Goal: Task Accomplishment & Management: Use online tool/utility

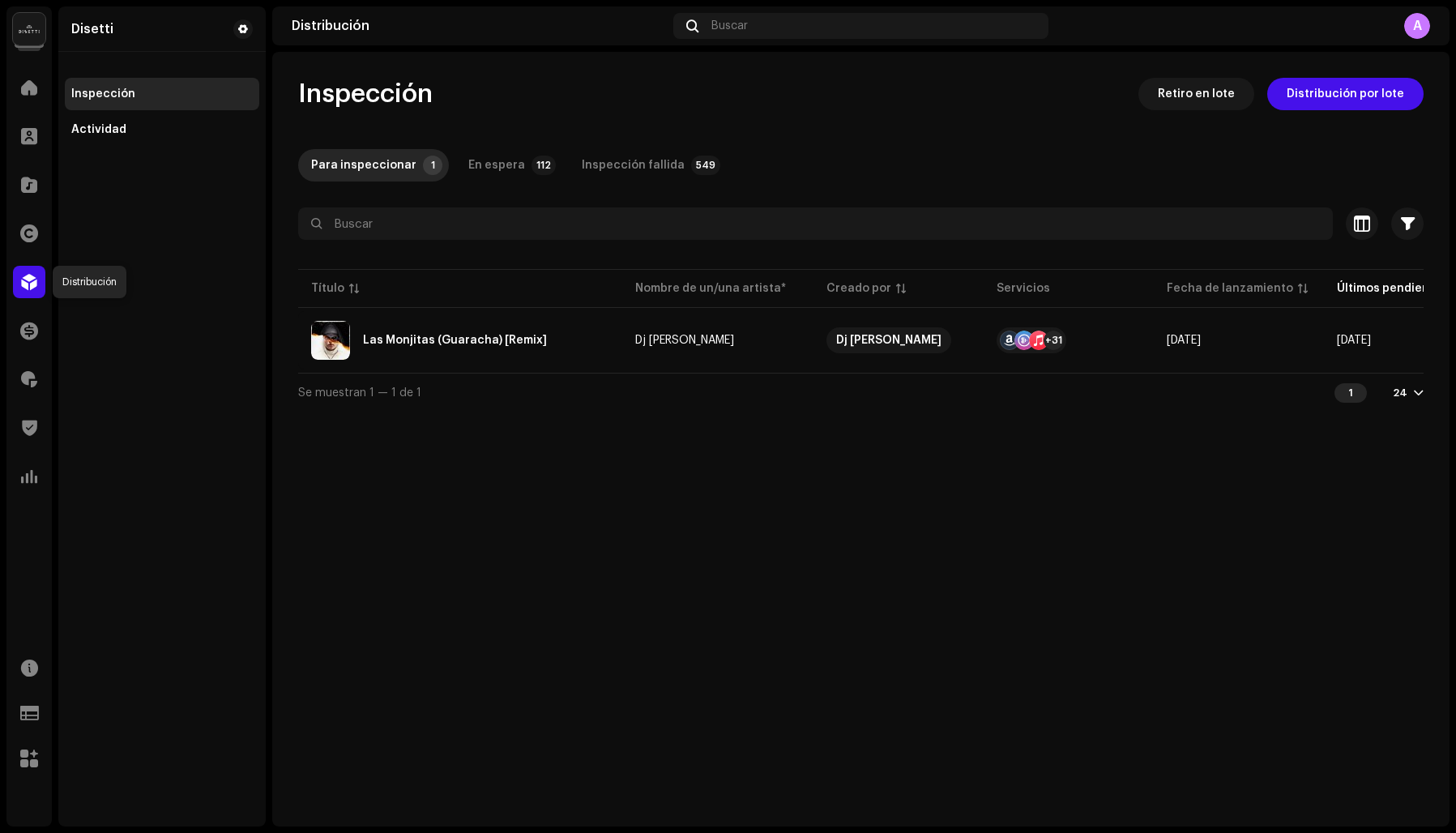
click at [21, 276] on span at bounding box center [29, 282] width 16 height 13
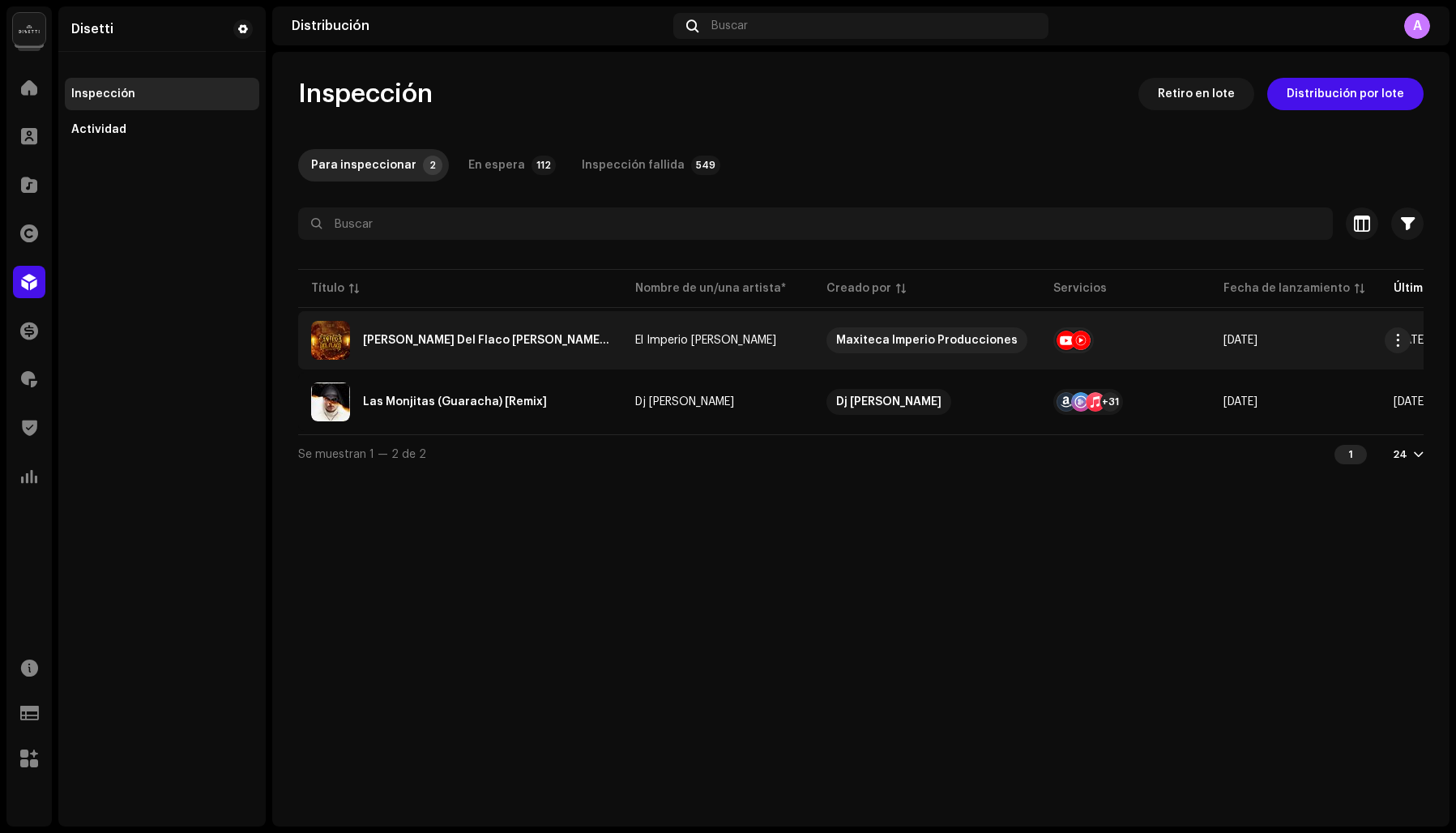
click at [434, 336] on div "[PERSON_NAME] Del Flaco [PERSON_NAME], Vol. 19" at bounding box center [486, 340] width 246 height 11
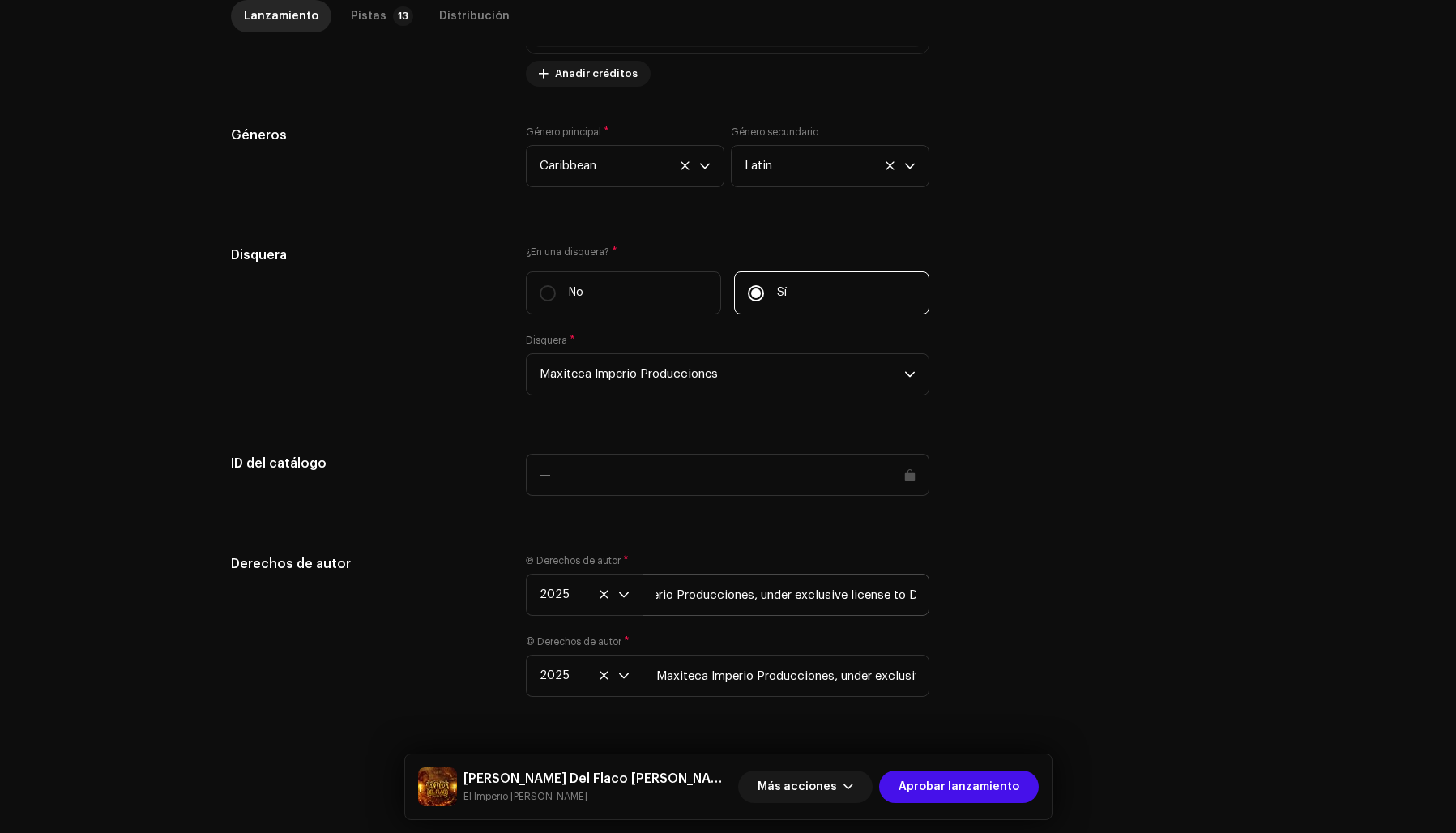
scroll to position [0, 175]
click at [393, 18] on p-badge "13" at bounding box center [402, 16] width 20 height 19
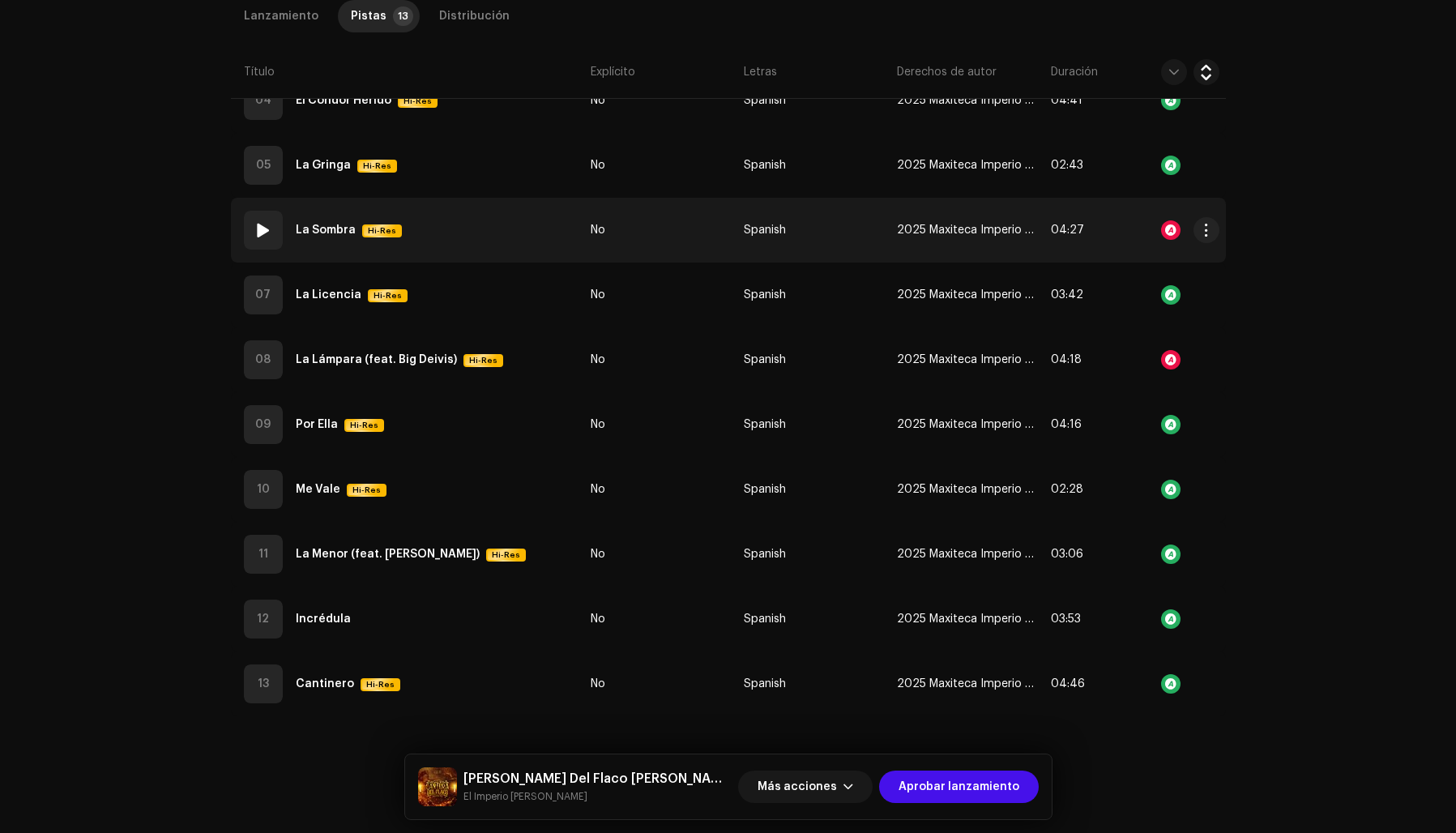
scroll to position [670, 0]
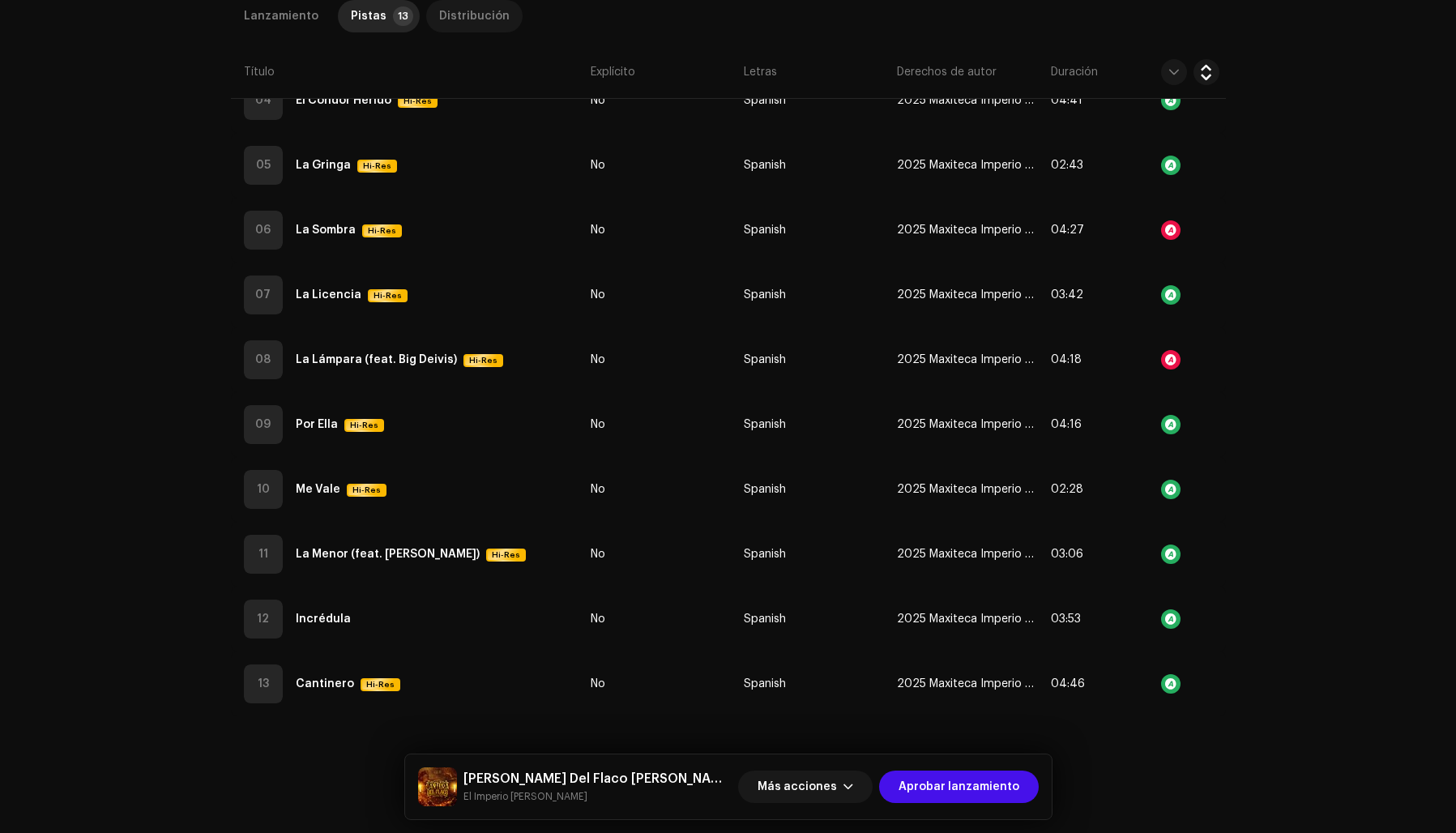
click at [449, 17] on div "Distribución" at bounding box center [474, 16] width 70 height 33
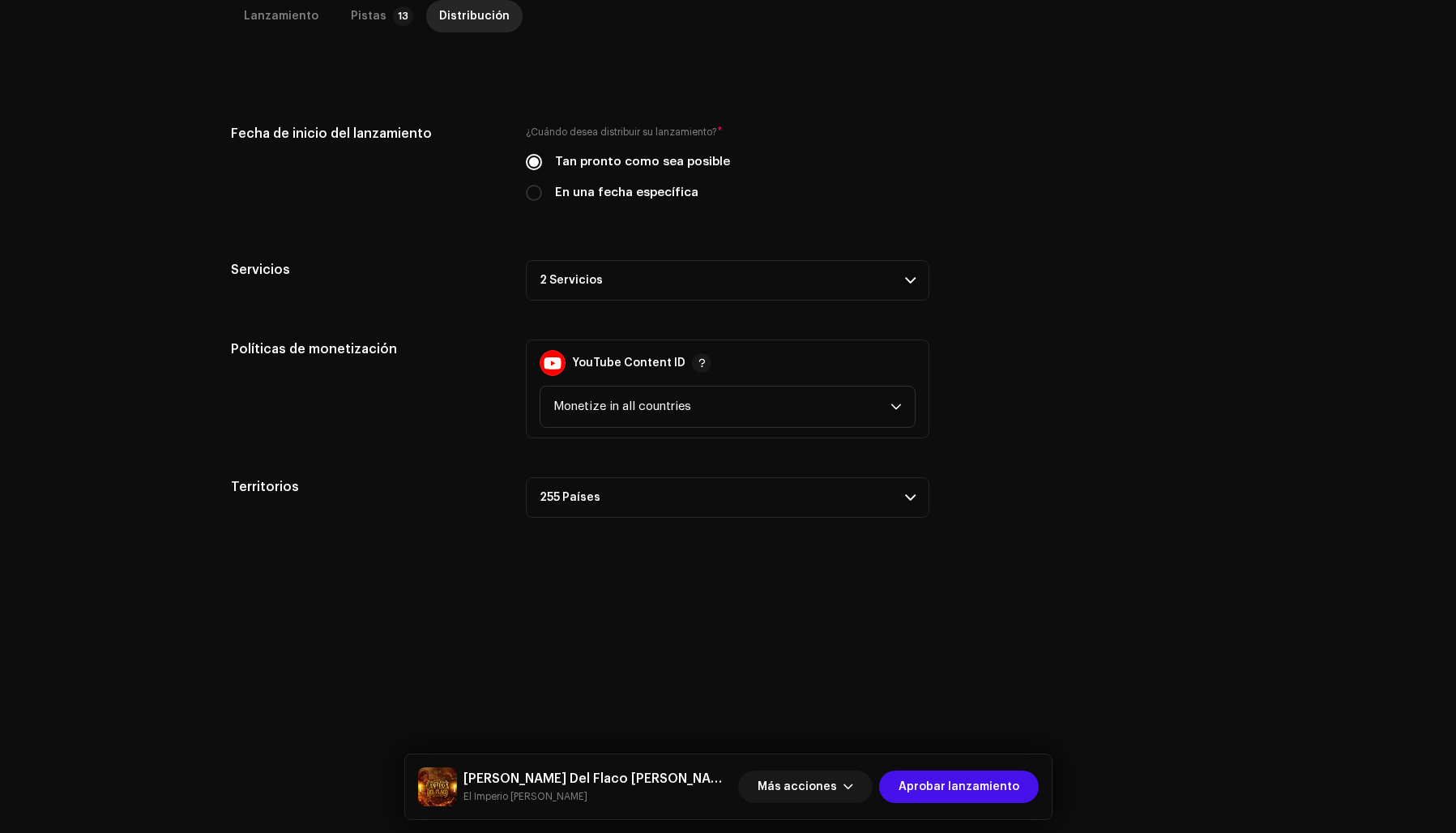
scroll to position [366, 0]
click at [628, 276] on p-accordion-header "2 Servicios" at bounding box center [727, 280] width 403 height 40
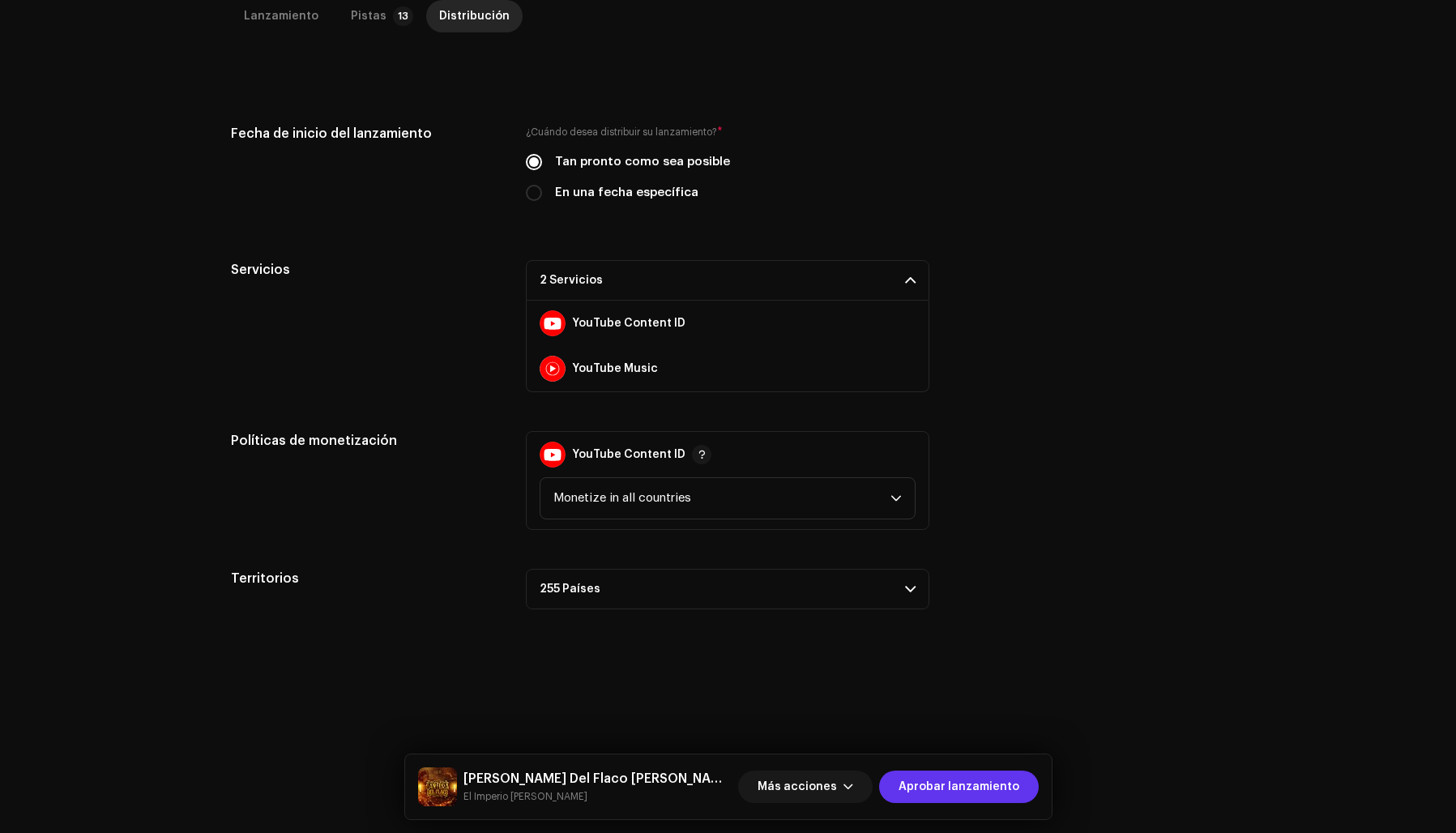
click at [937, 785] on span "Aprobar lanzamiento" at bounding box center [959, 786] width 120 height 33
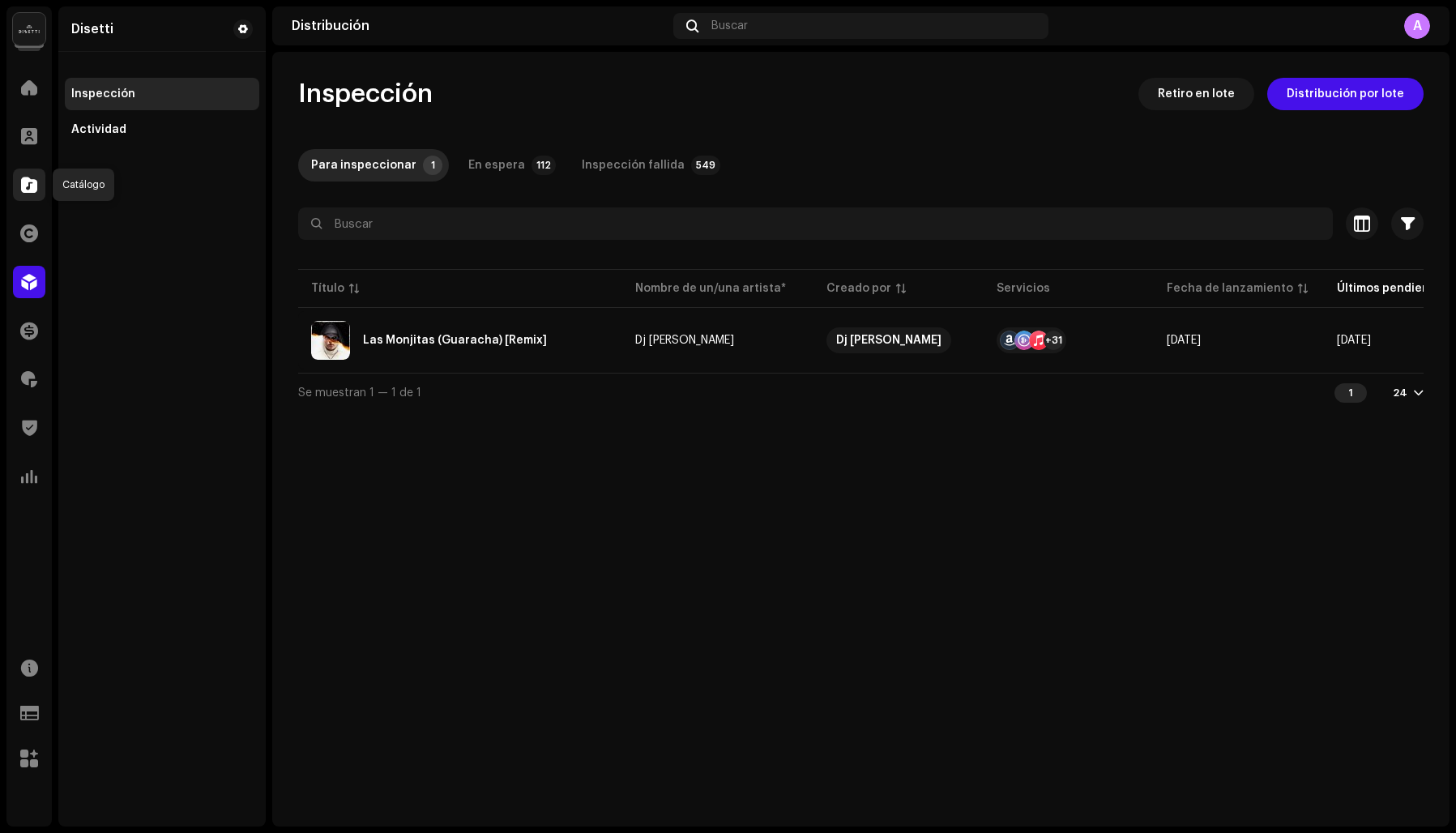
click at [27, 182] on span at bounding box center [29, 185] width 16 height 13
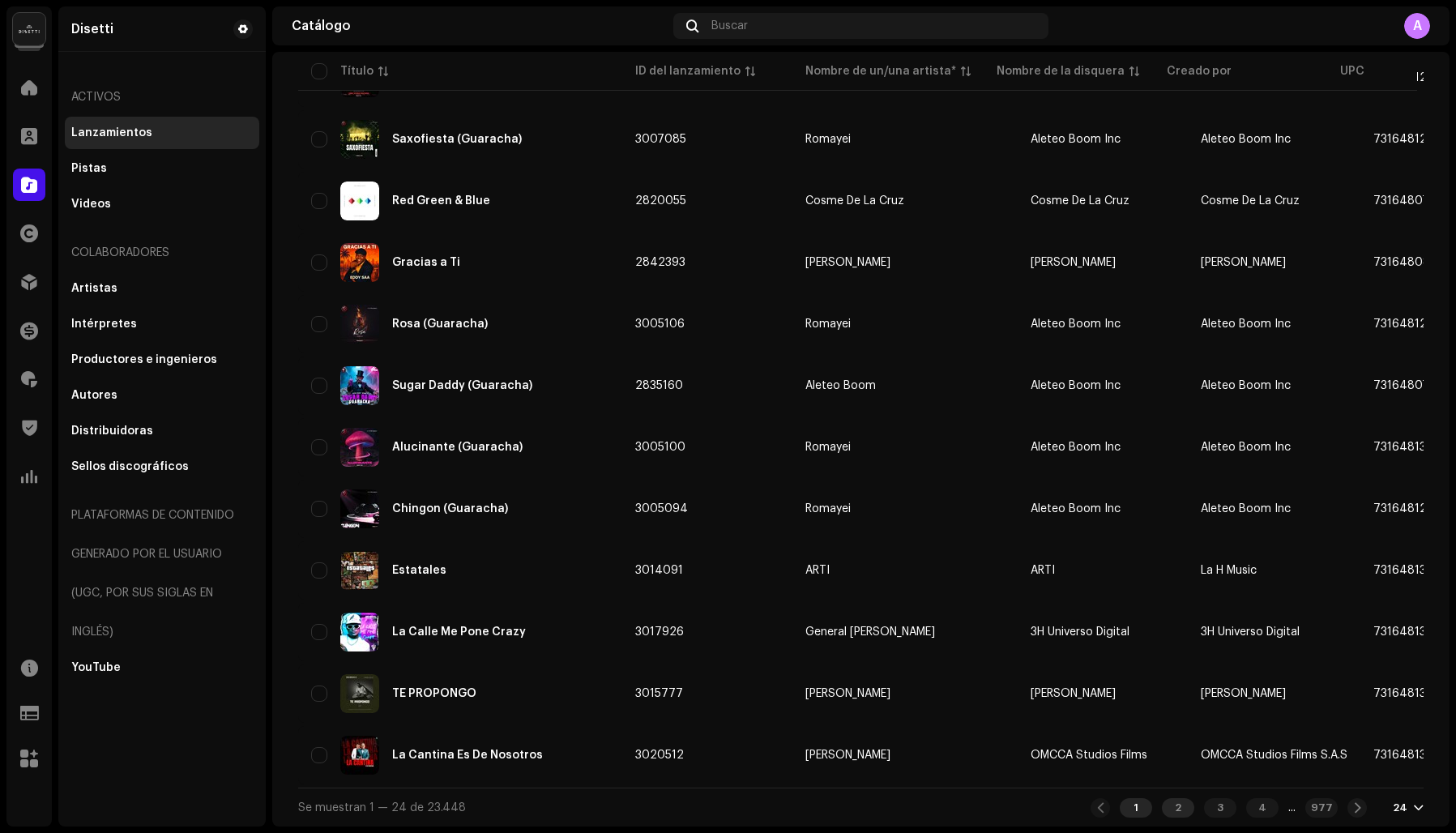
click at [1162, 804] on div "2" at bounding box center [1177, 808] width 33 height 19
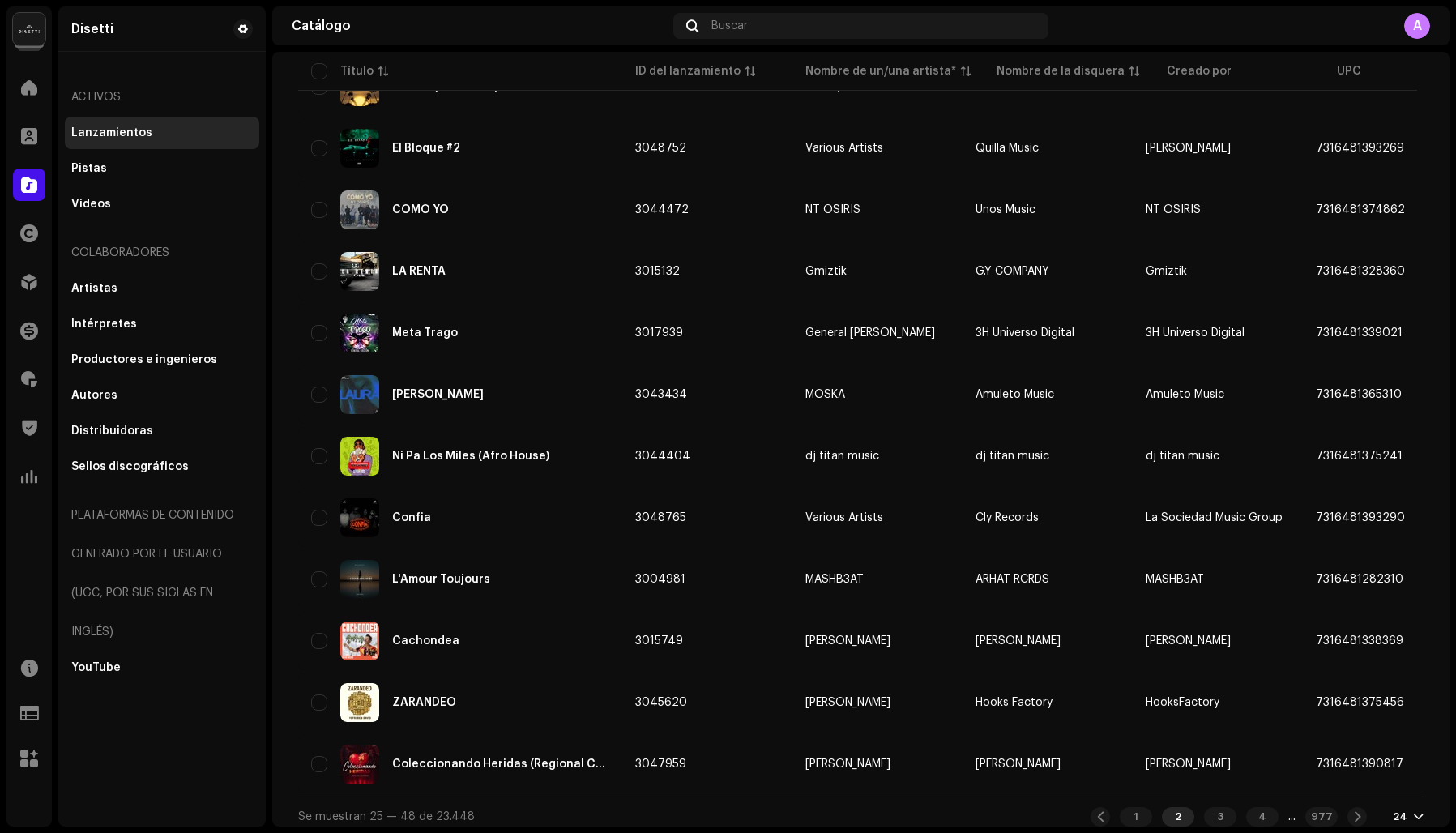
scroll to position [953, 0]
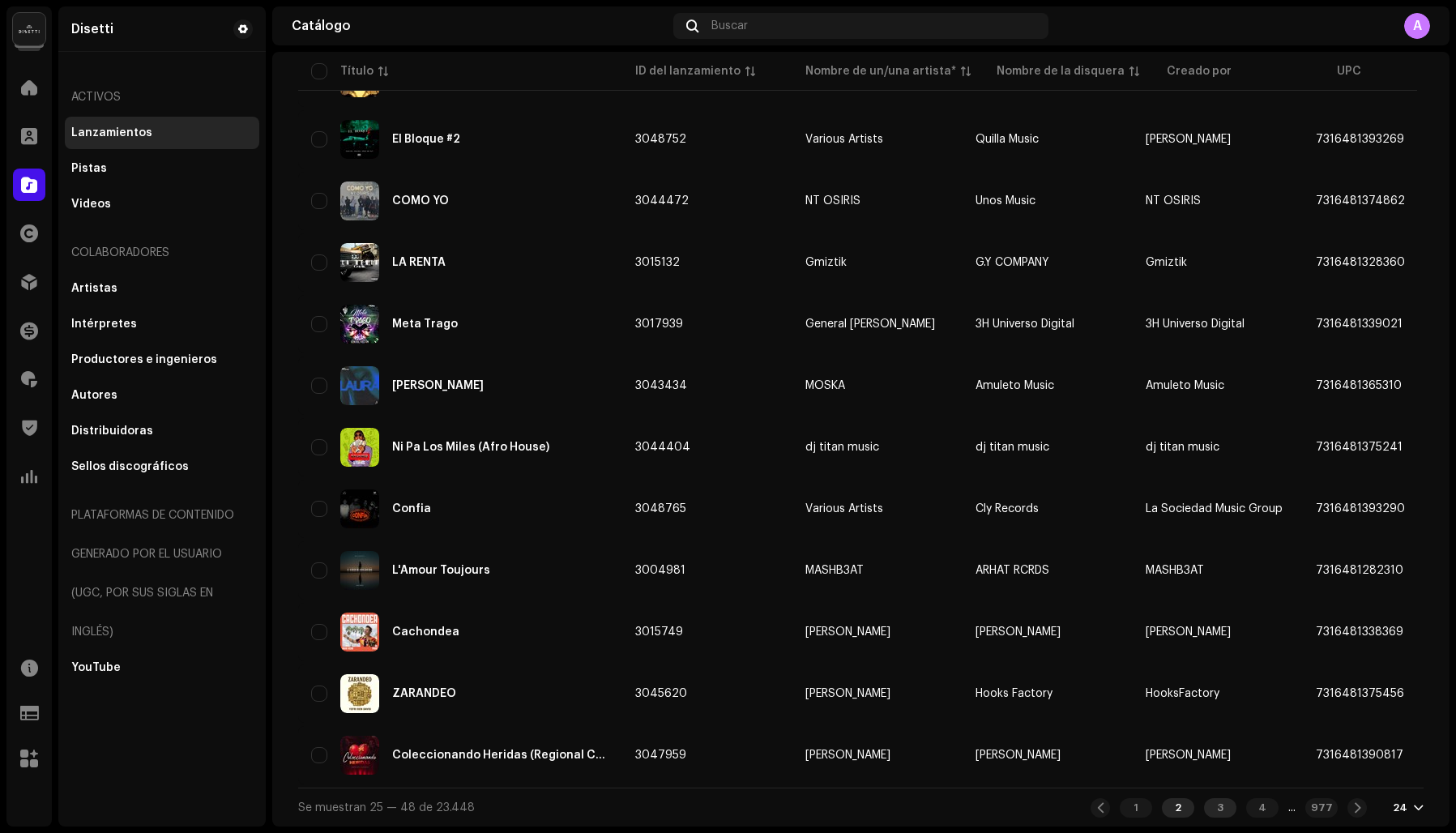
click at [1204, 800] on div "3" at bounding box center [1220, 808] width 33 height 19
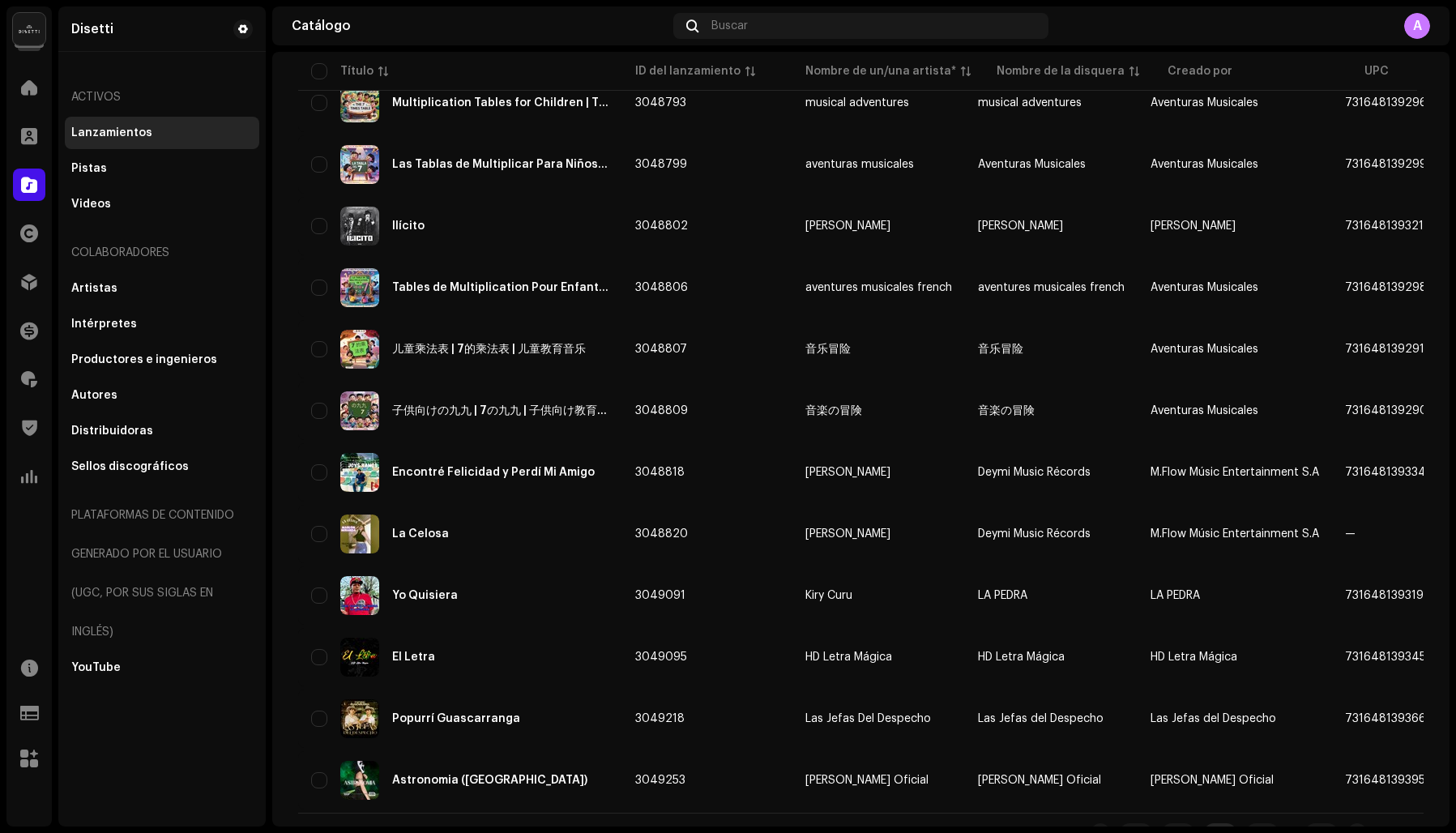
scroll to position [953, 0]
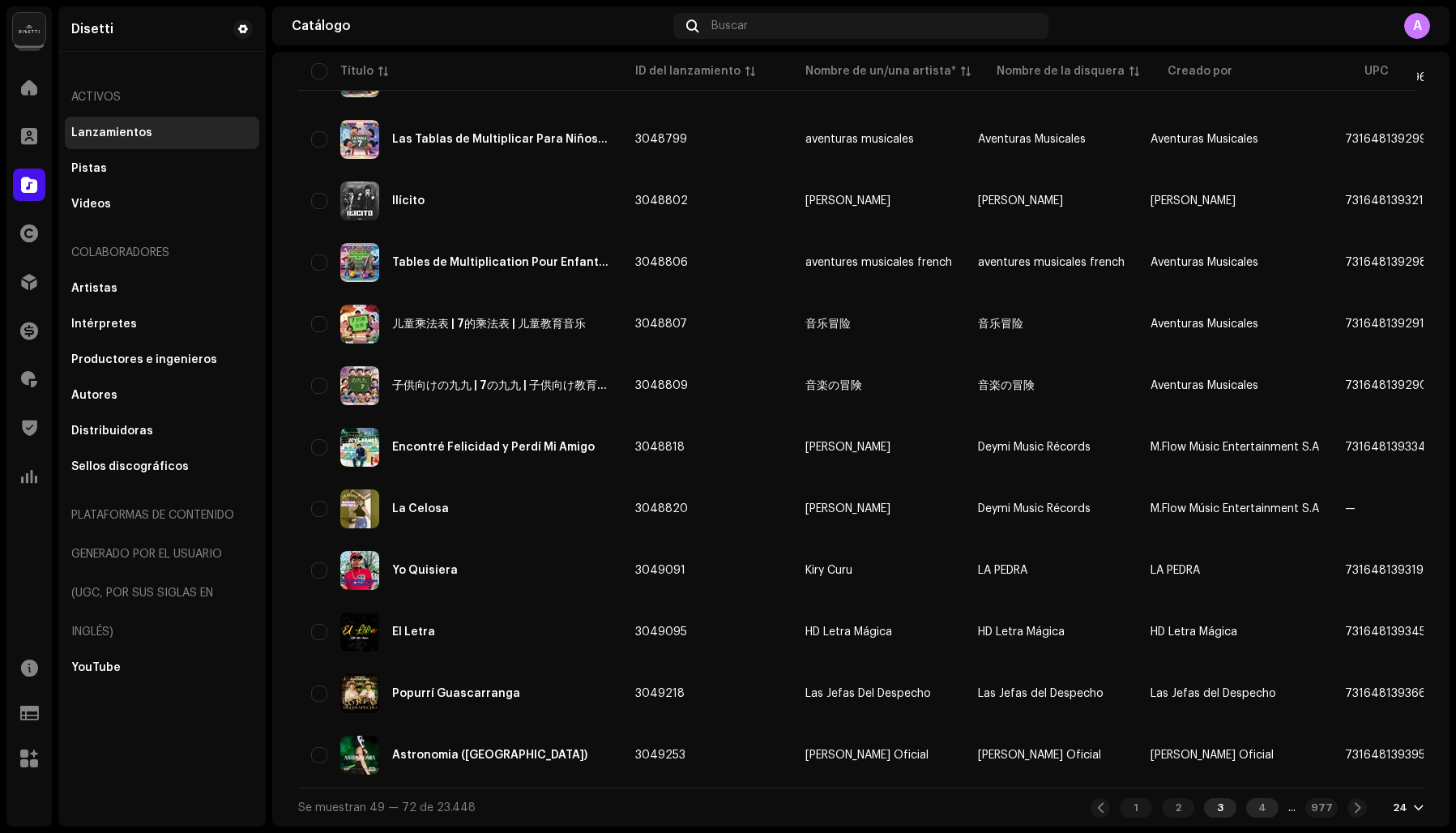
click at [1246, 808] on div "4" at bounding box center [1262, 808] width 33 height 19
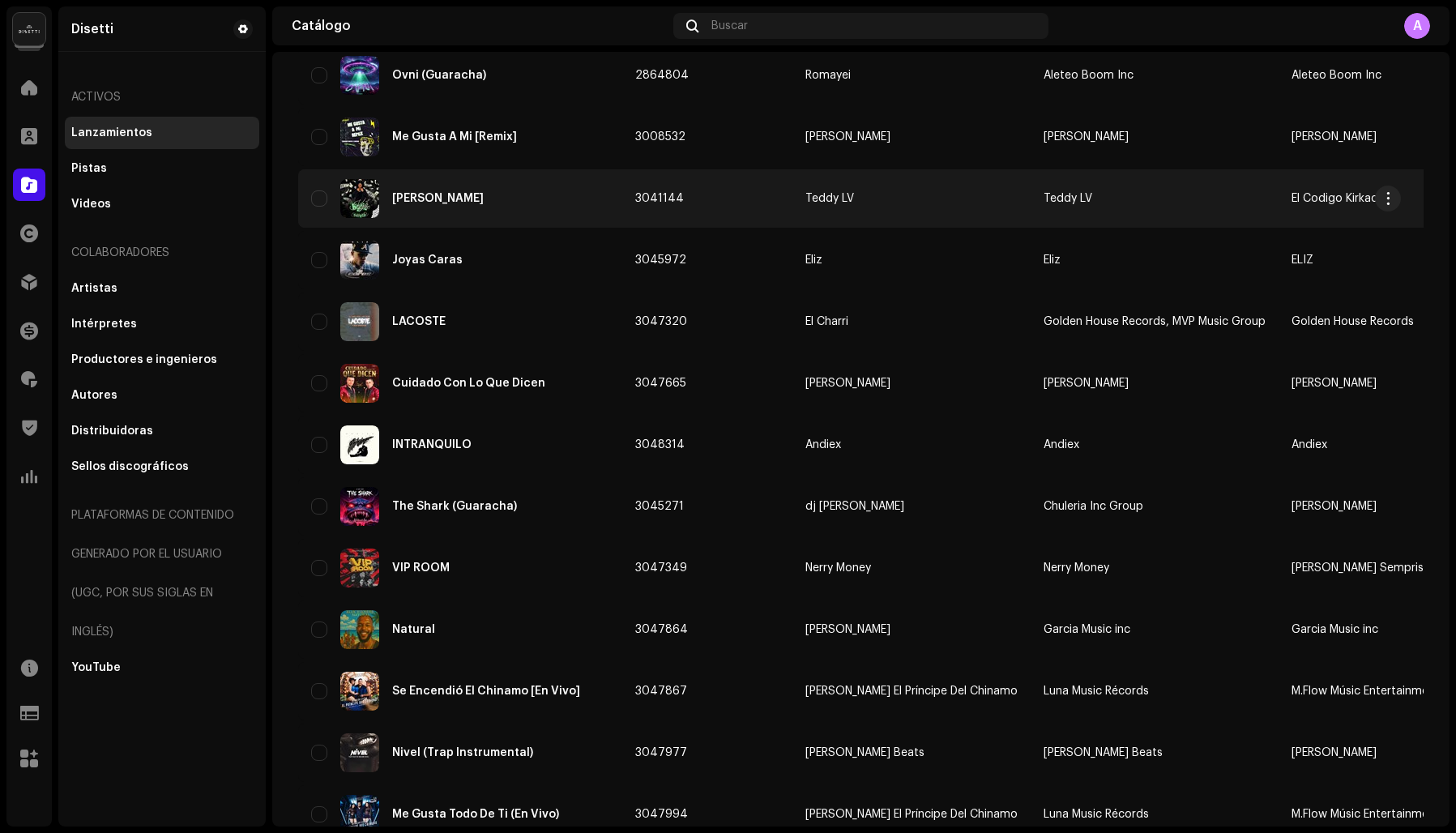
scroll to position [254, 0]
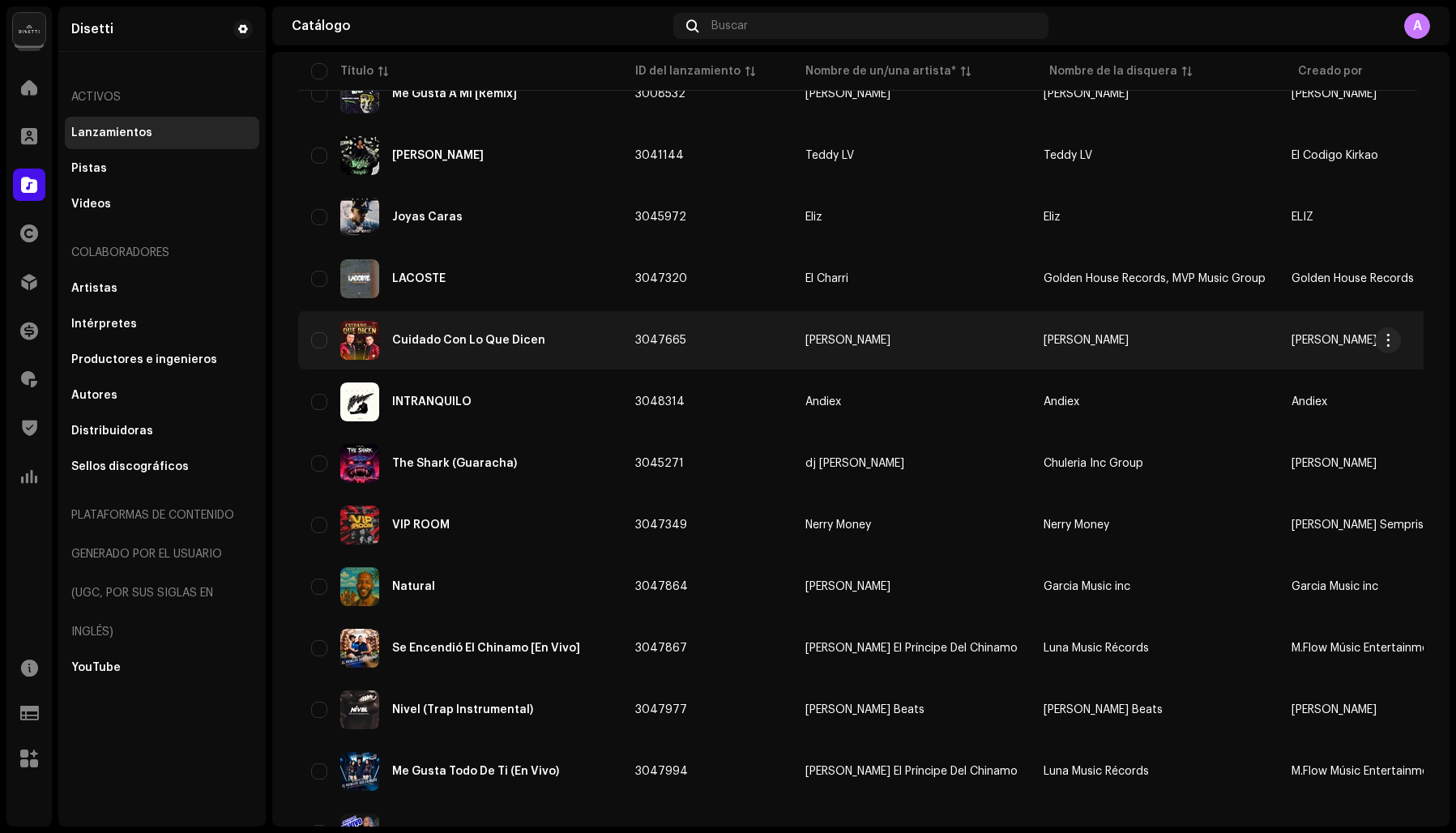
click at [476, 343] on div "Cuidado Con Lo Que Dicen" at bounding box center [468, 340] width 153 height 11
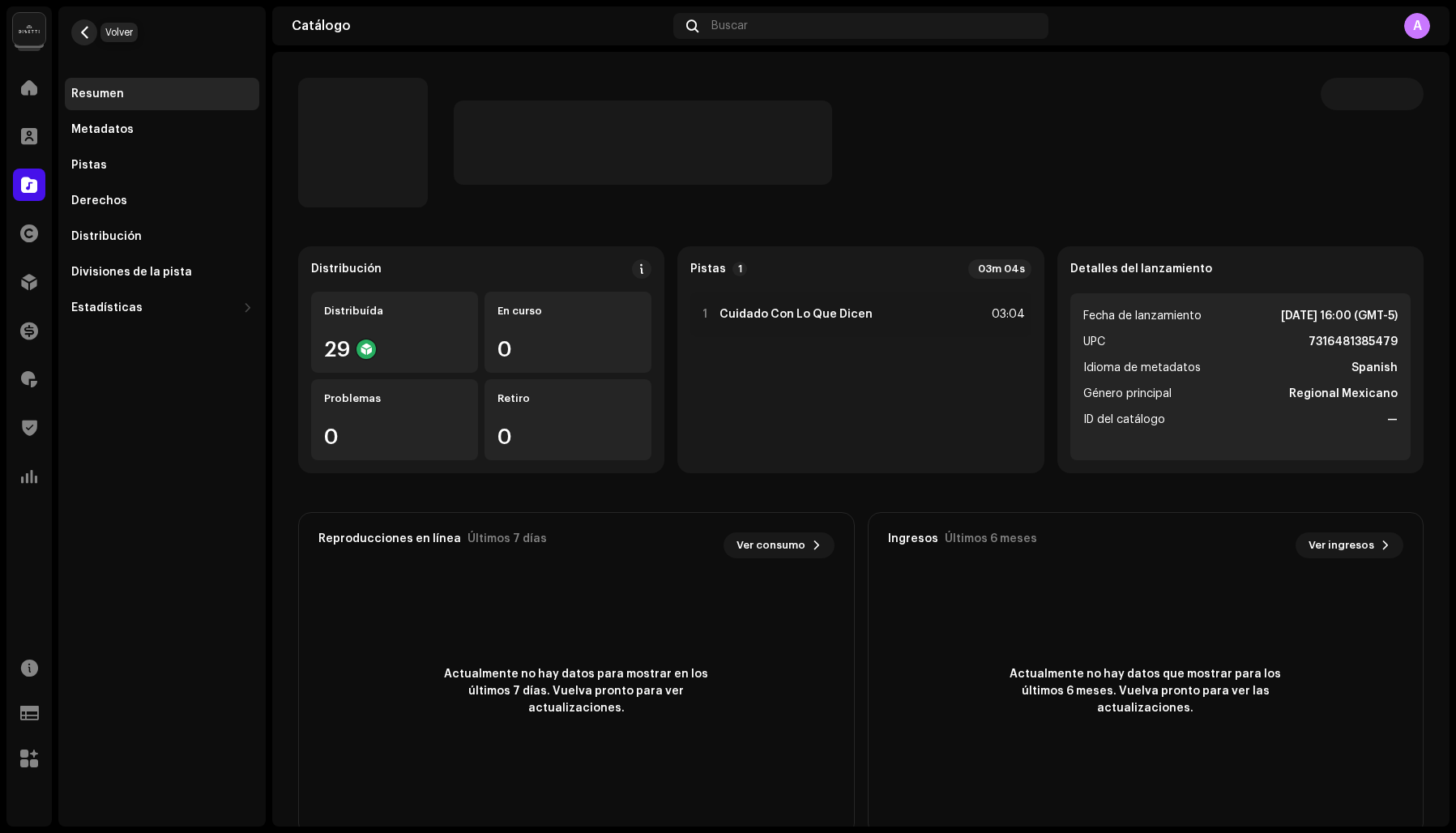
click at [91, 38] on button "button" at bounding box center [84, 33] width 26 height 26
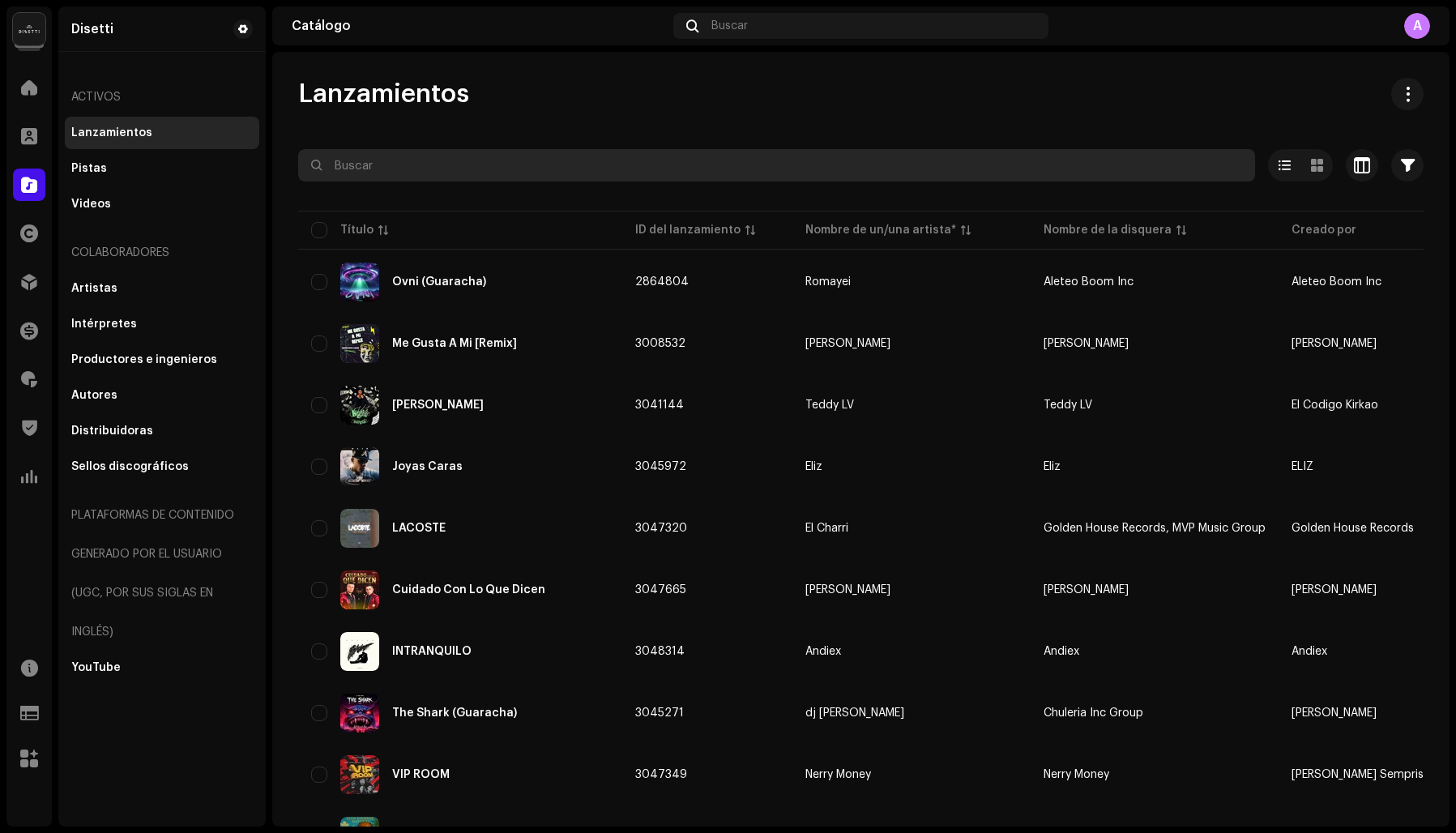
click at [452, 167] on input "text" at bounding box center [776, 165] width 957 height 33
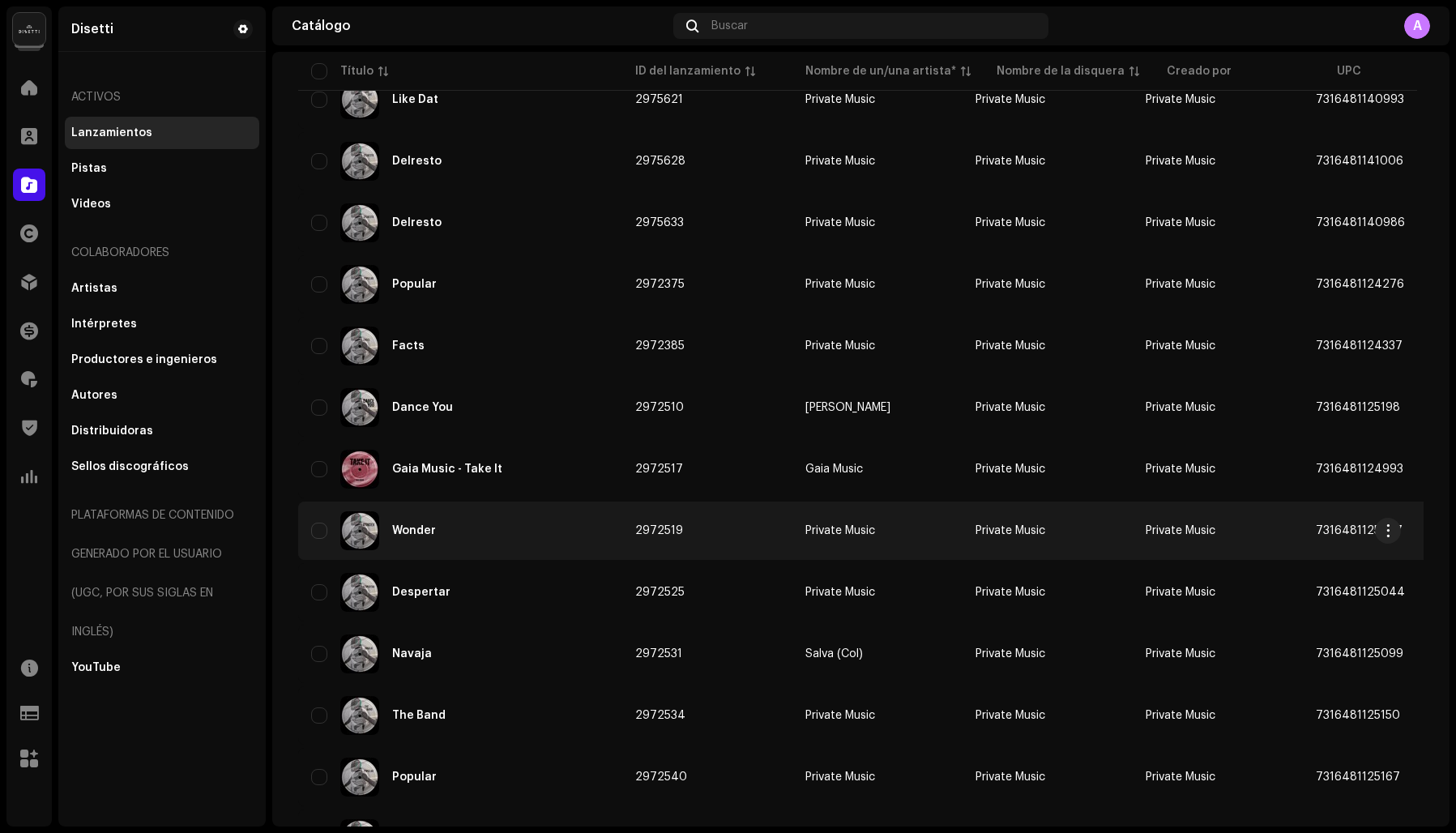
scroll to position [953, 0]
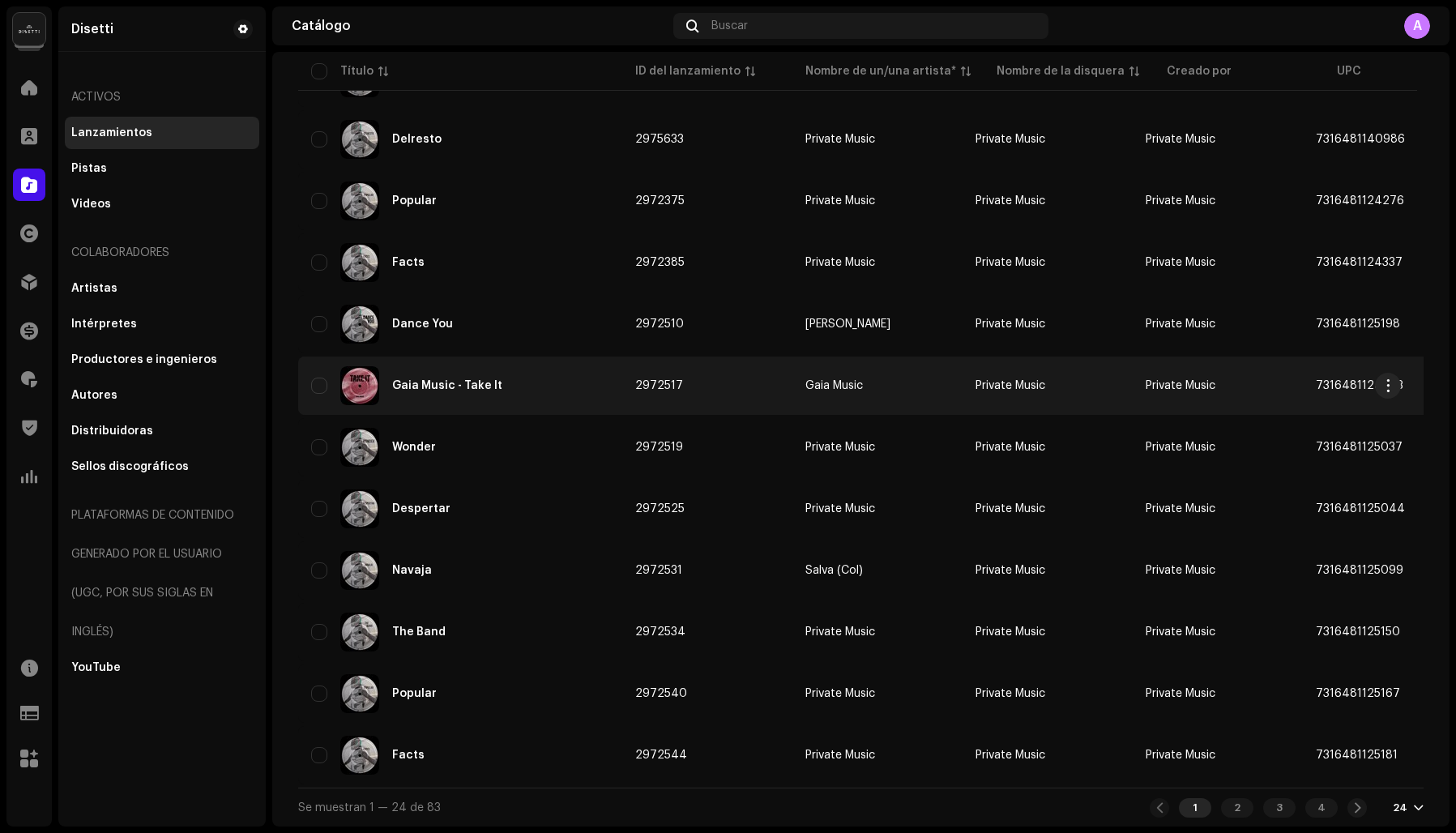
type input "private"
click at [539, 390] on div "Gaia Music - Take It" at bounding box center [460, 386] width 298 height 39
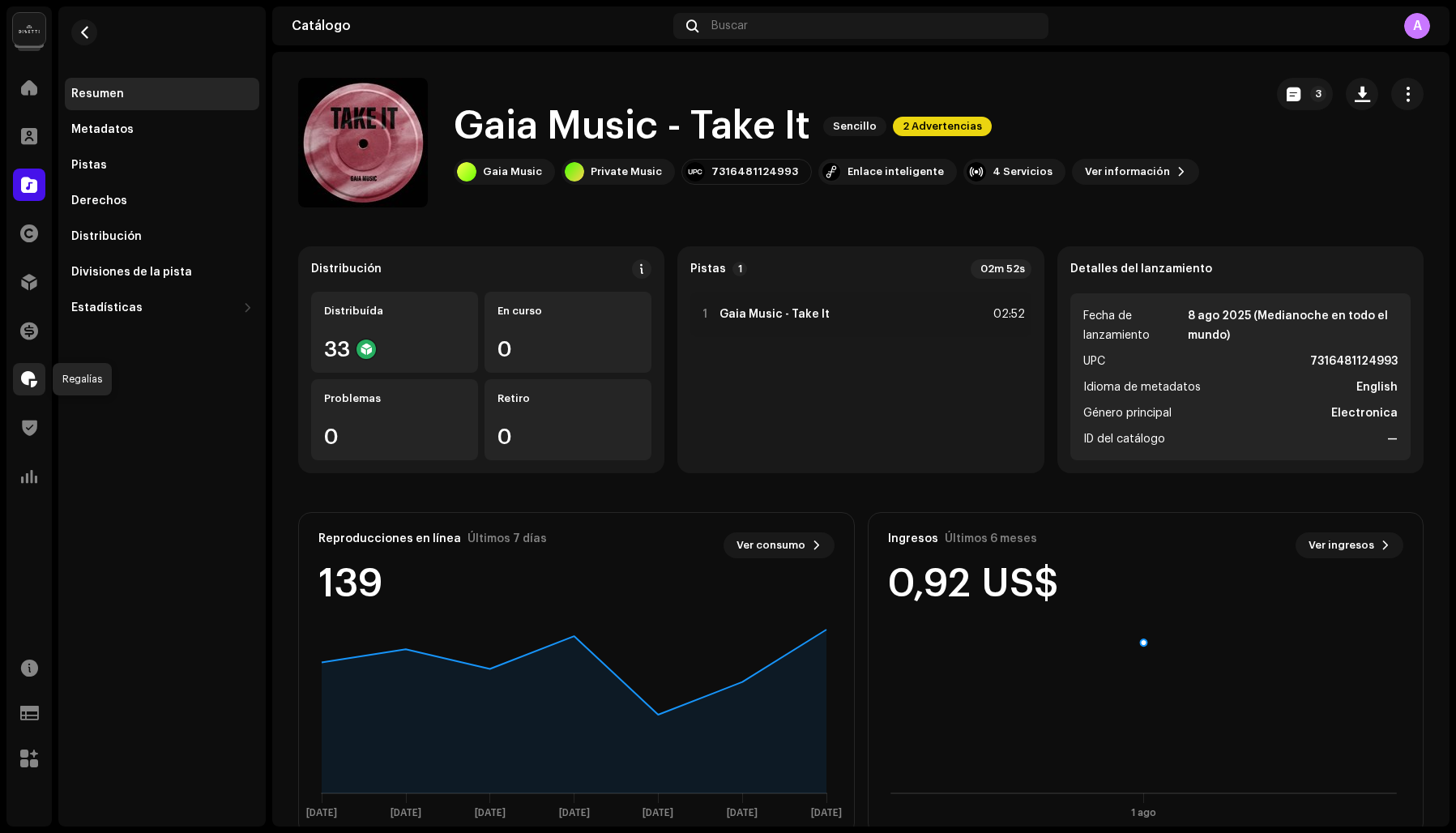
click at [25, 373] on span at bounding box center [29, 379] width 16 height 13
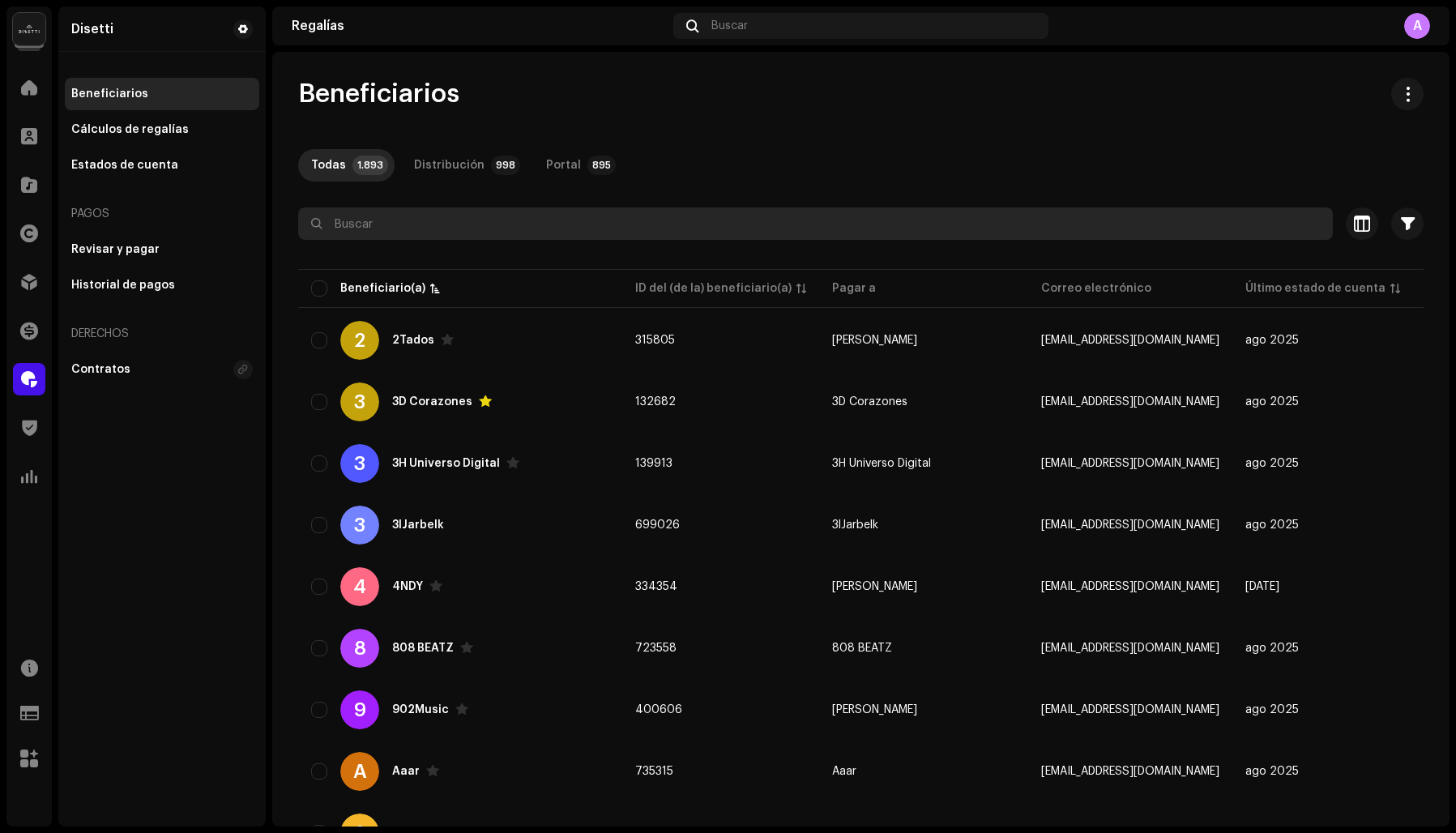
click at [410, 225] on input "text" at bounding box center [815, 223] width 1034 height 33
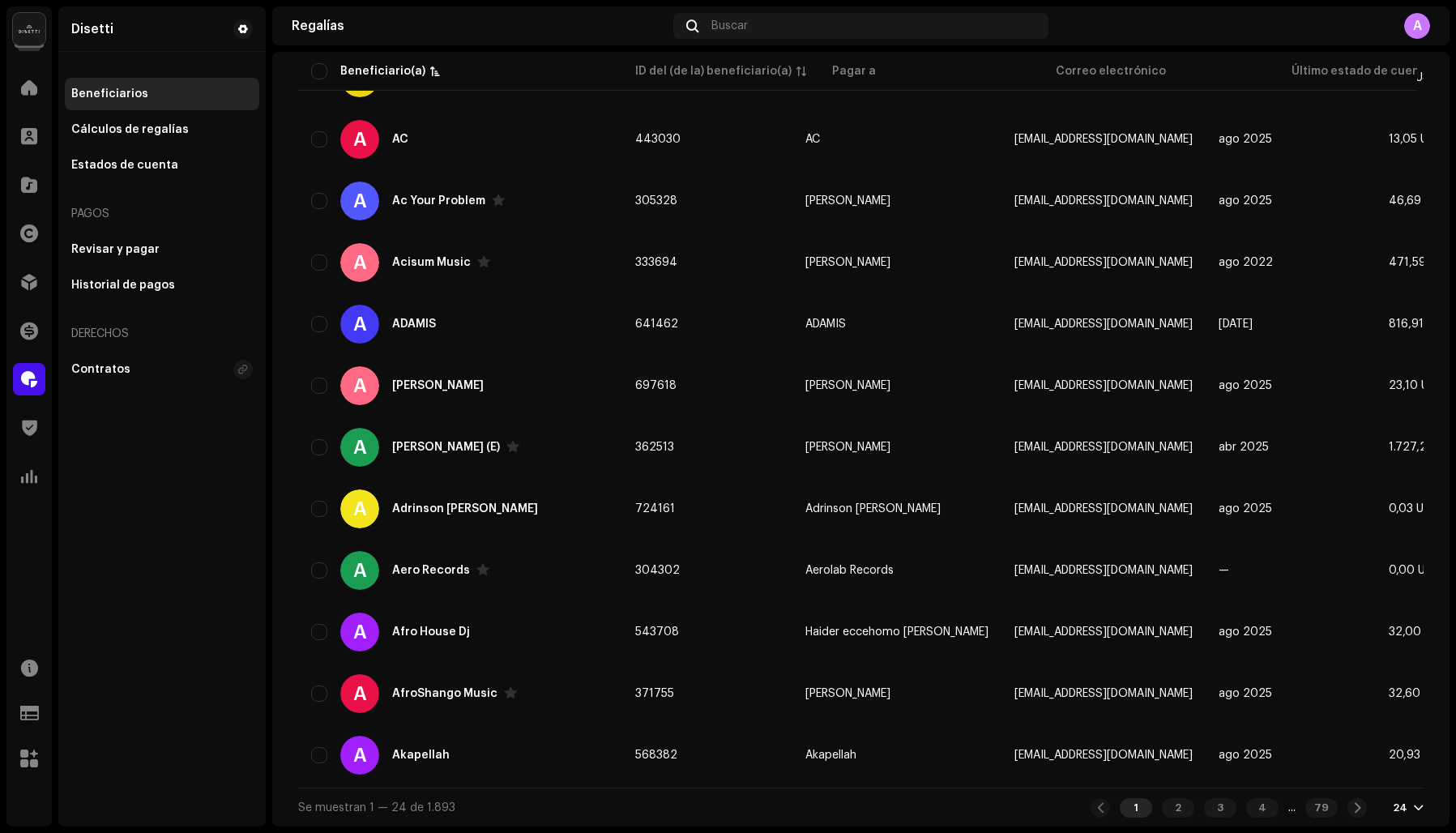
scroll to position [1012, 0]
click at [1162, 808] on div "2" at bounding box center [1177, 808] width 33 height 19
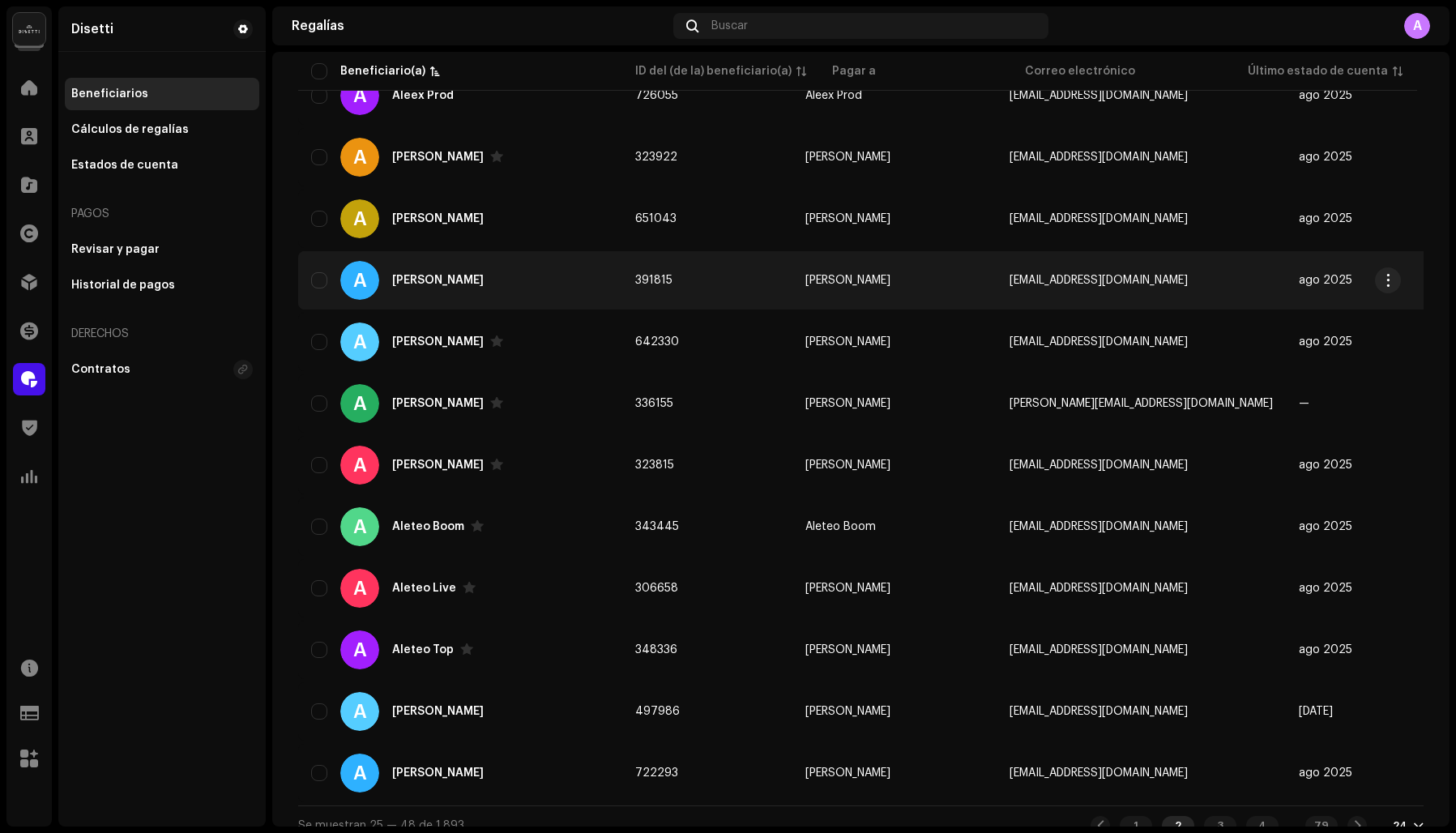
scroll to position [1012, 0]
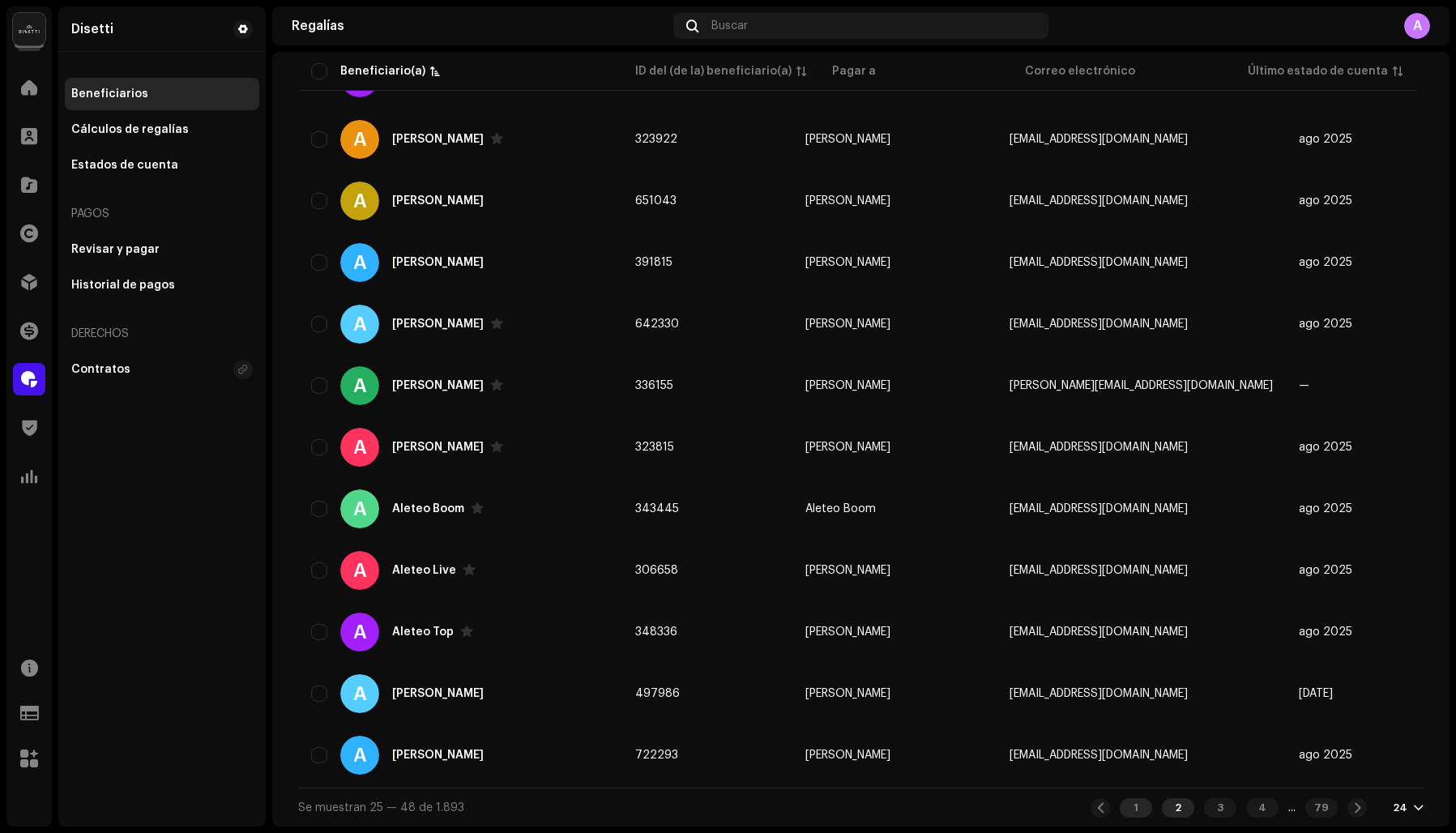
click at [1126, 807] on div "1" at bounding box center [1135, 808] width 33 height 19
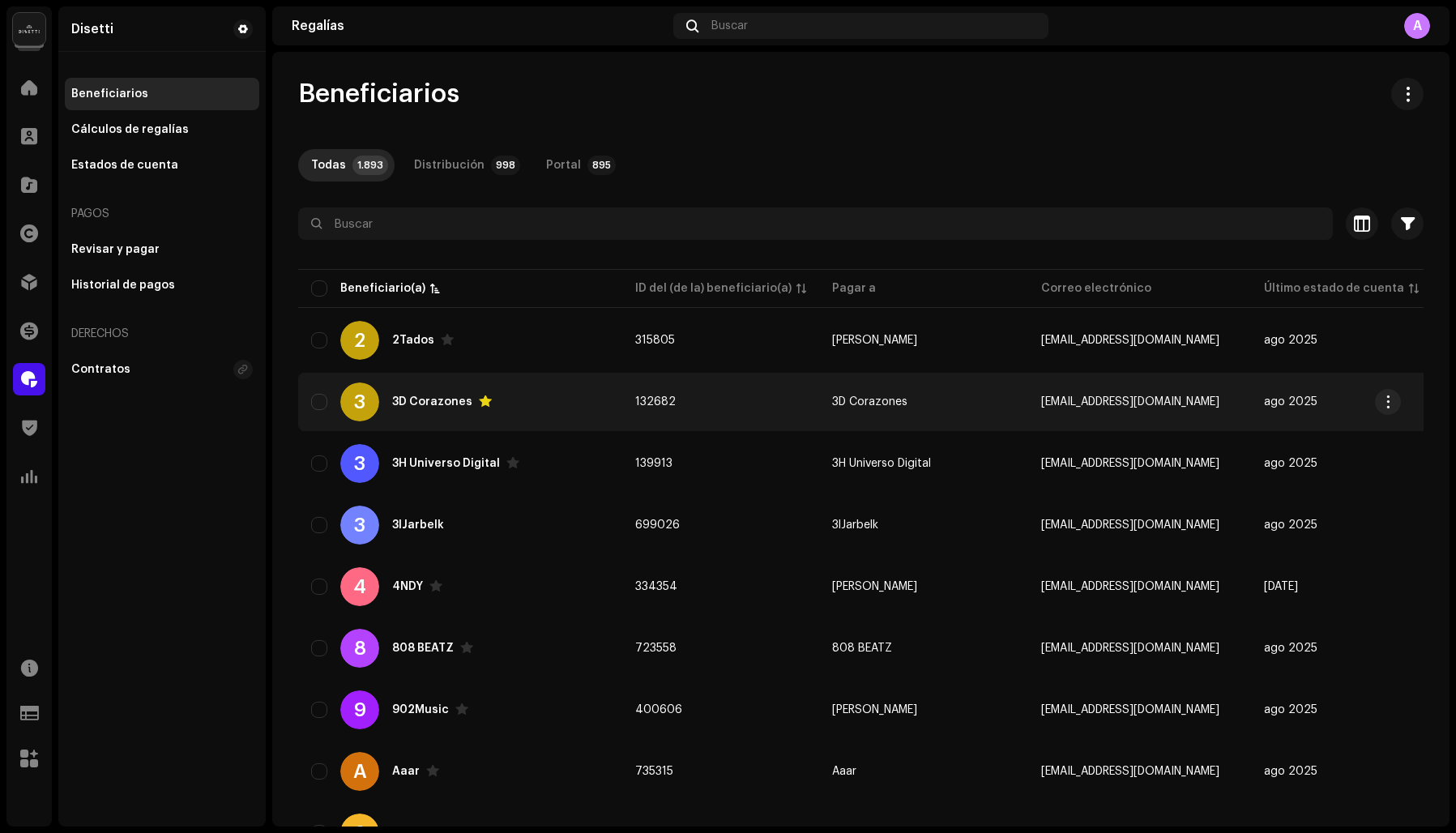
click at [407, 412] on div "3 3D Corazones" at bounding box center [460, 402] width 298 height 39
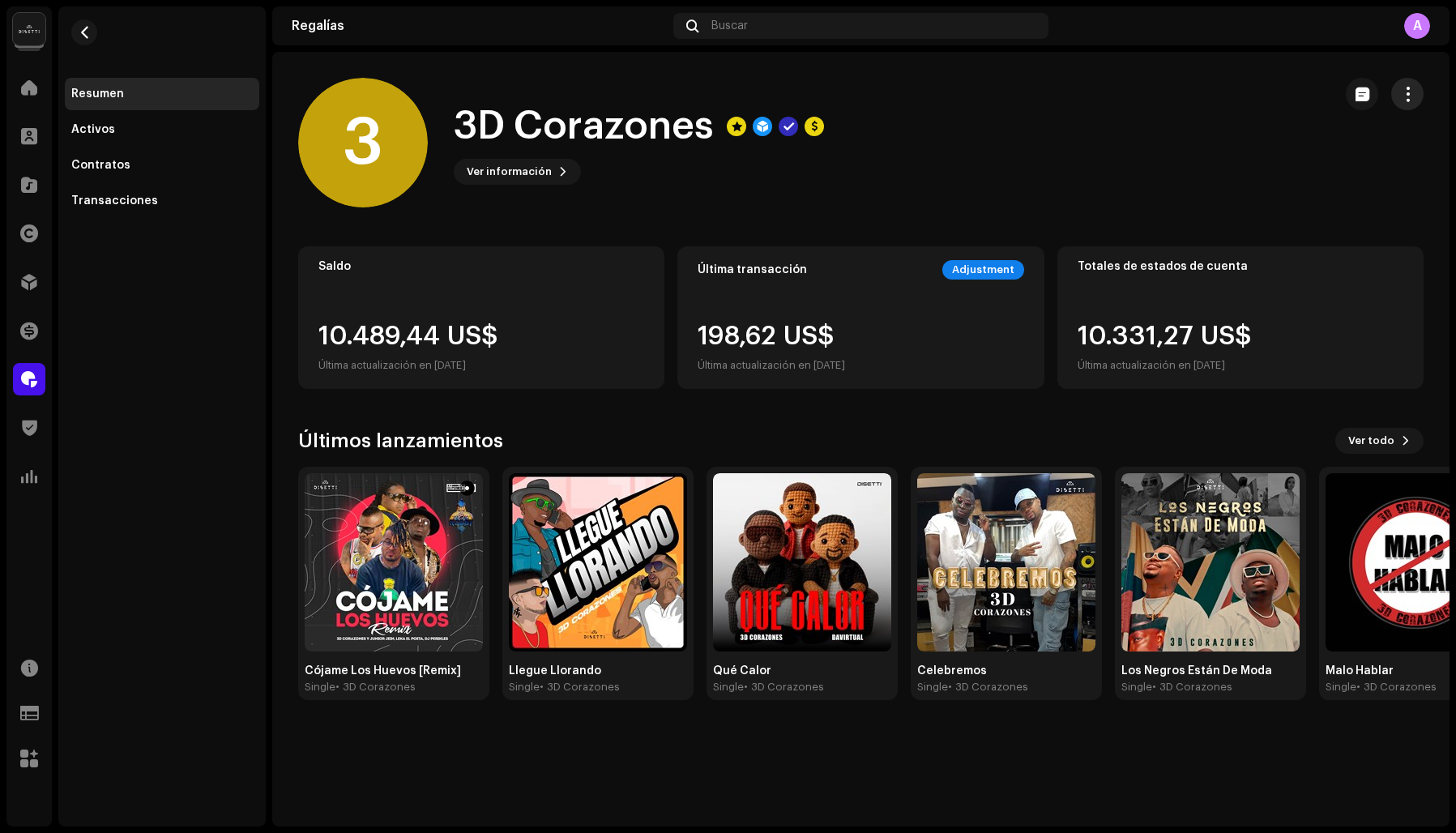
click at [1409, 96] on span "button" at bounding box center [1408, 94] width 16 height 13
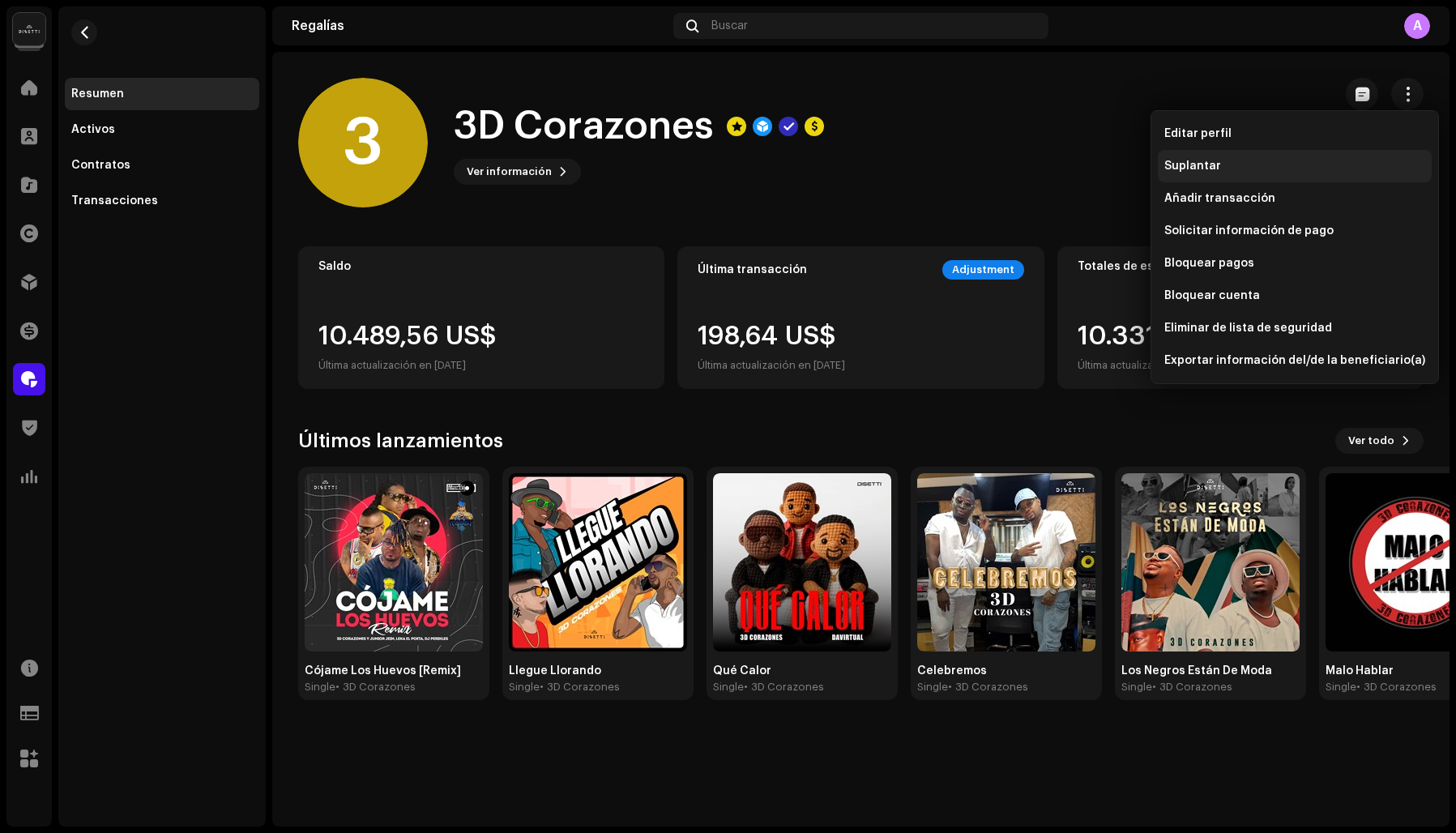
click at [1216, 166] on span "Suplantar" at bounding box center [1192, 166] width 57 height 13
